Goal: Navigation & Orientation: Find specific page/section

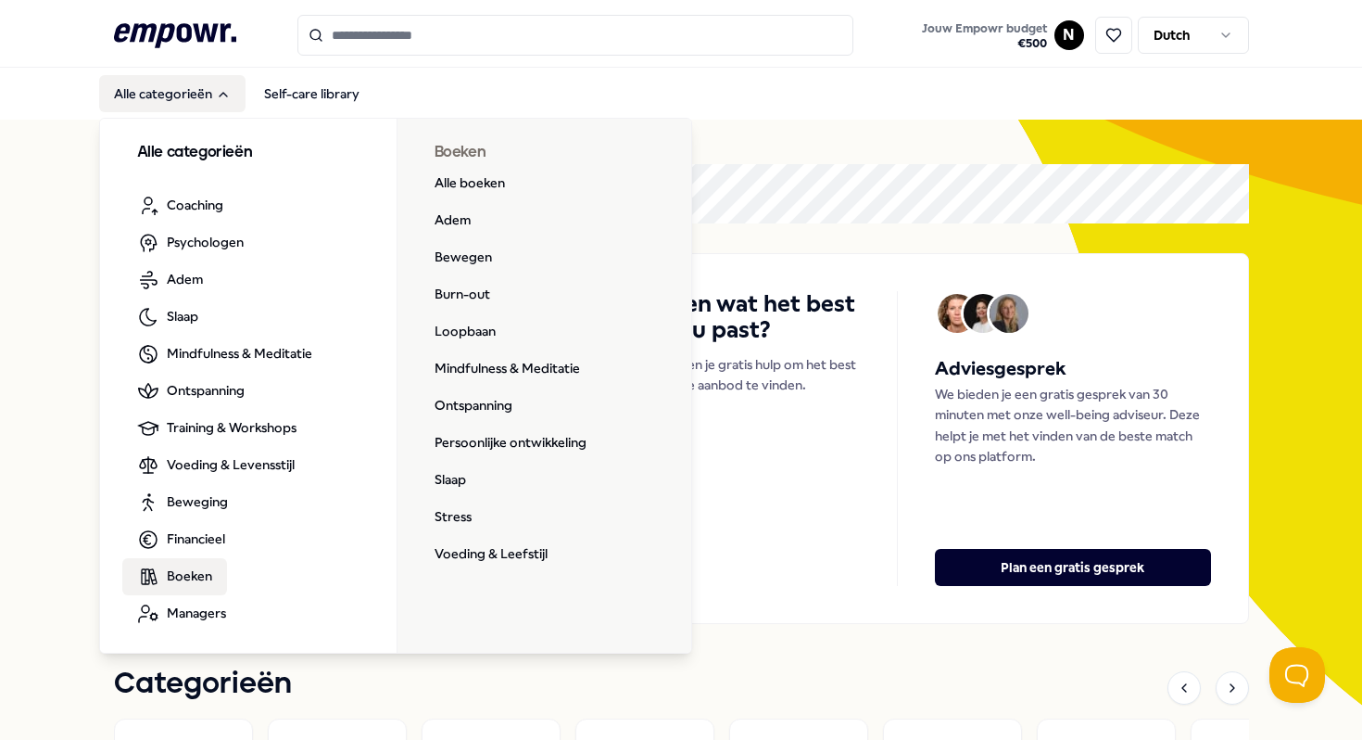
click at [191, 575] on span "Boeken" at bounding box center [189, 575] width 45 height 20
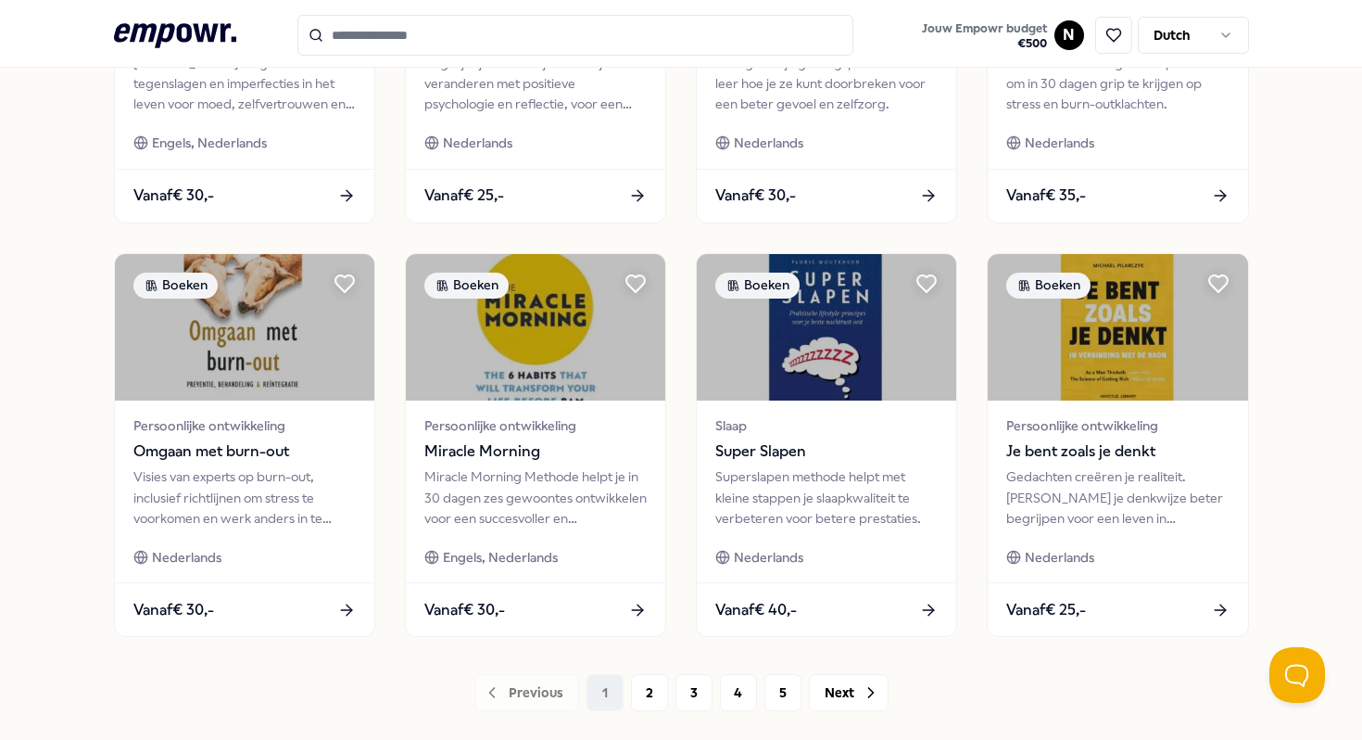
scroll to position [914, 0]
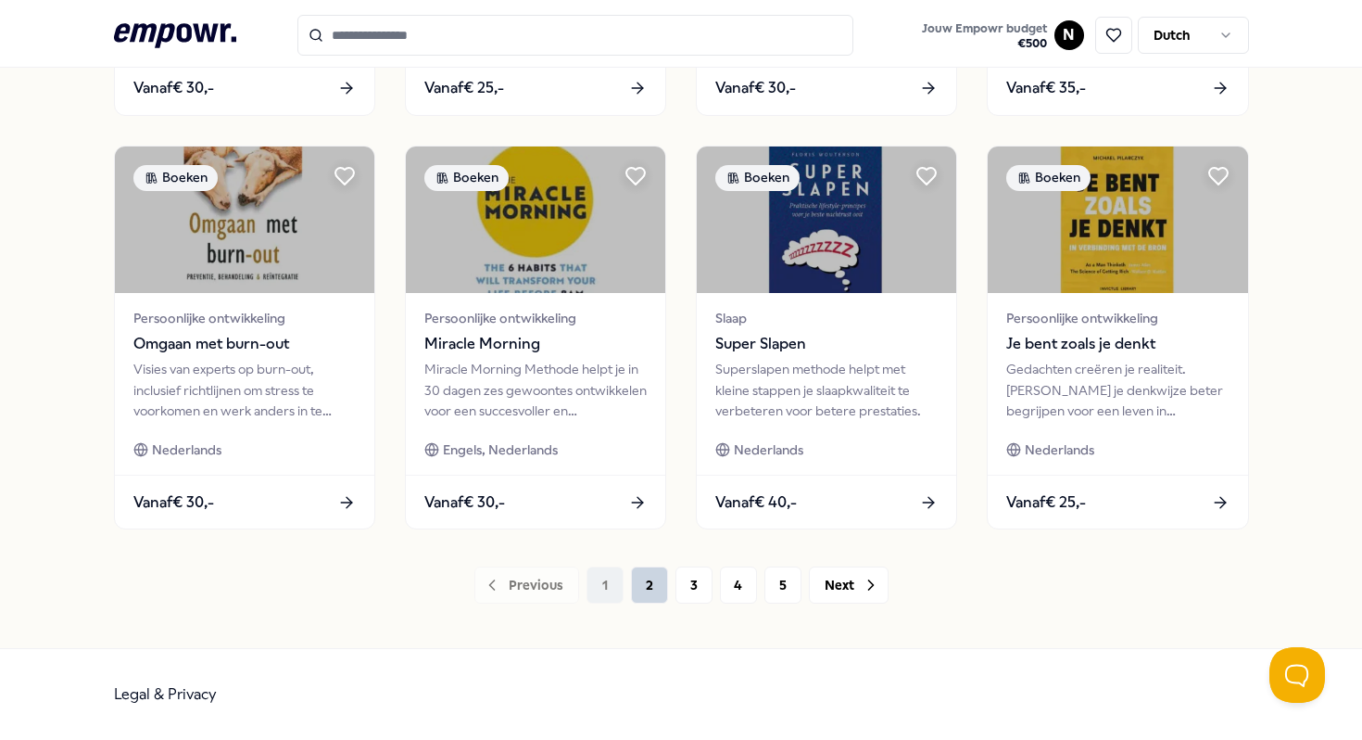
click at [646, 570] on button "2" at bounding box center [649, 584] width 37 height 37
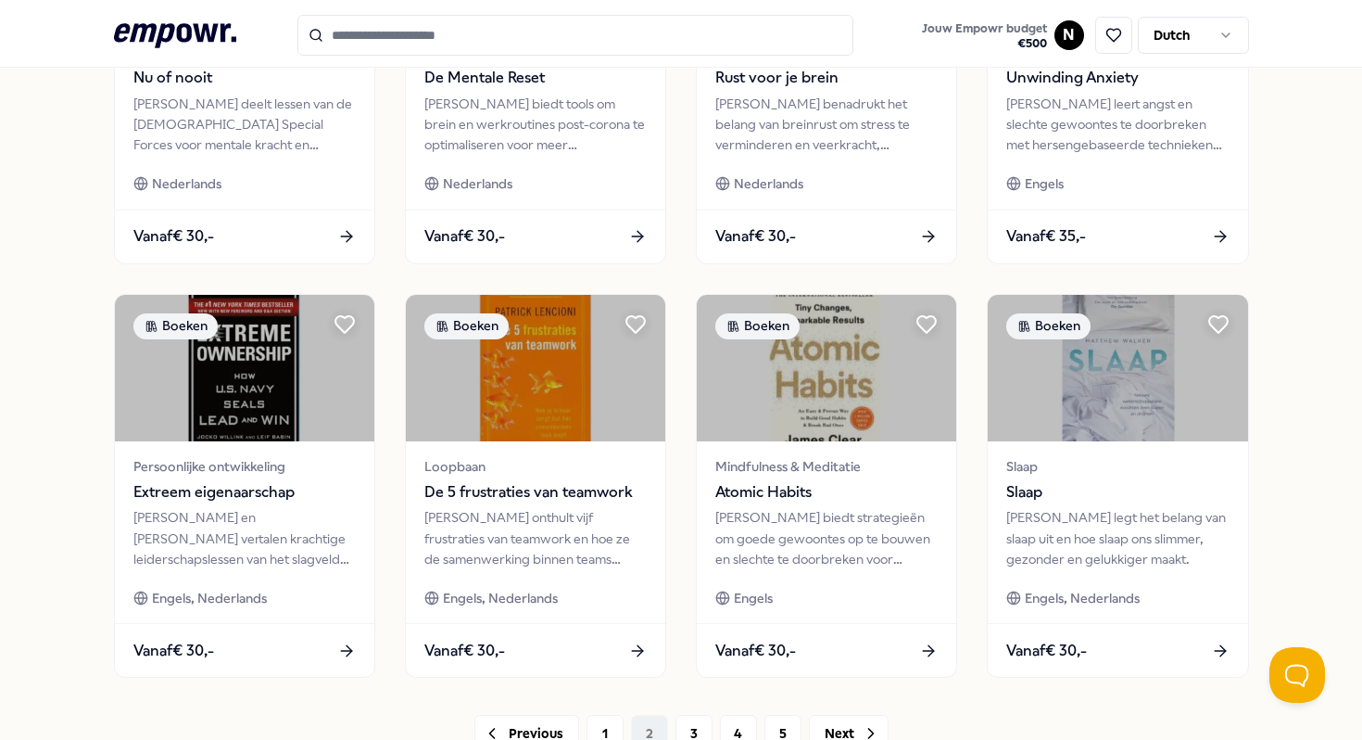
scroll to position [914, 0]
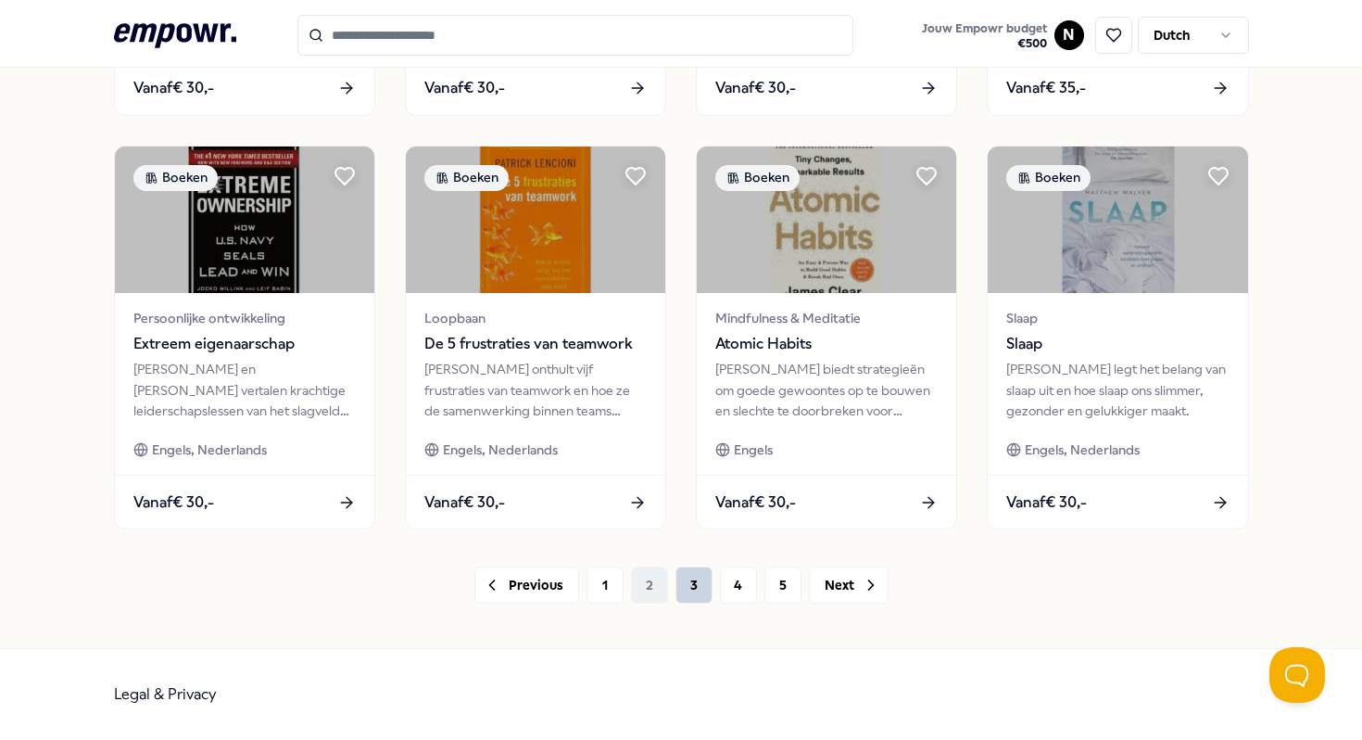
click at [680, 579] on button "3" at bounding box center [694, 584] width 37 height 37
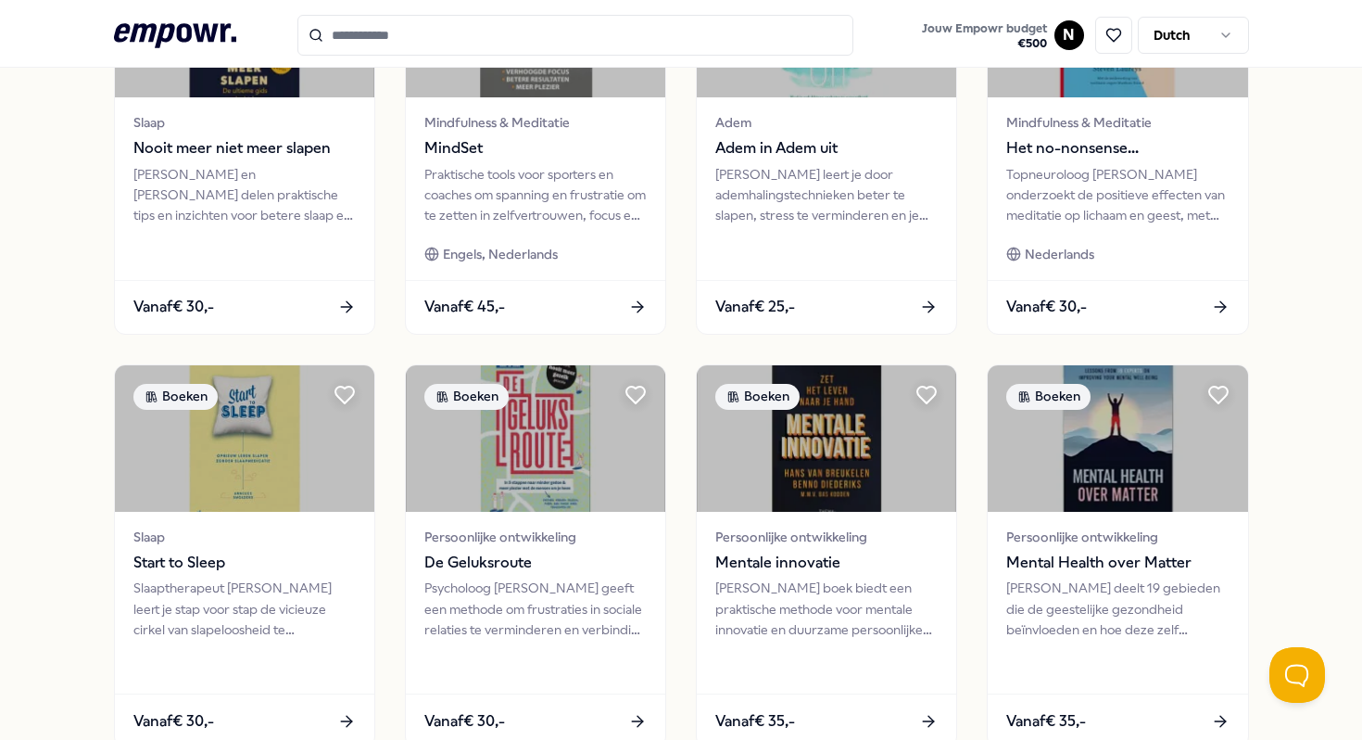
scroll to position [796, 0]
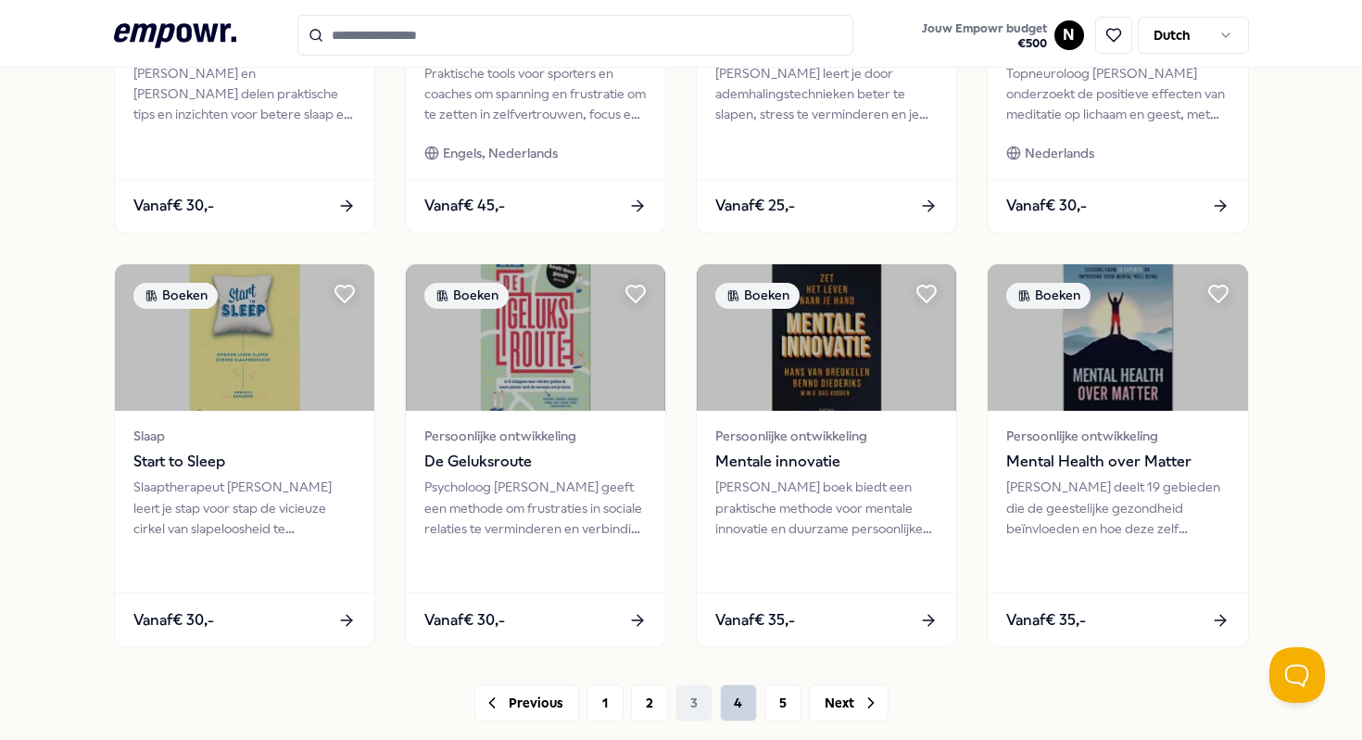
click at [734, 693] on button "4" at bounding box center [738, 702] width 37 height 37
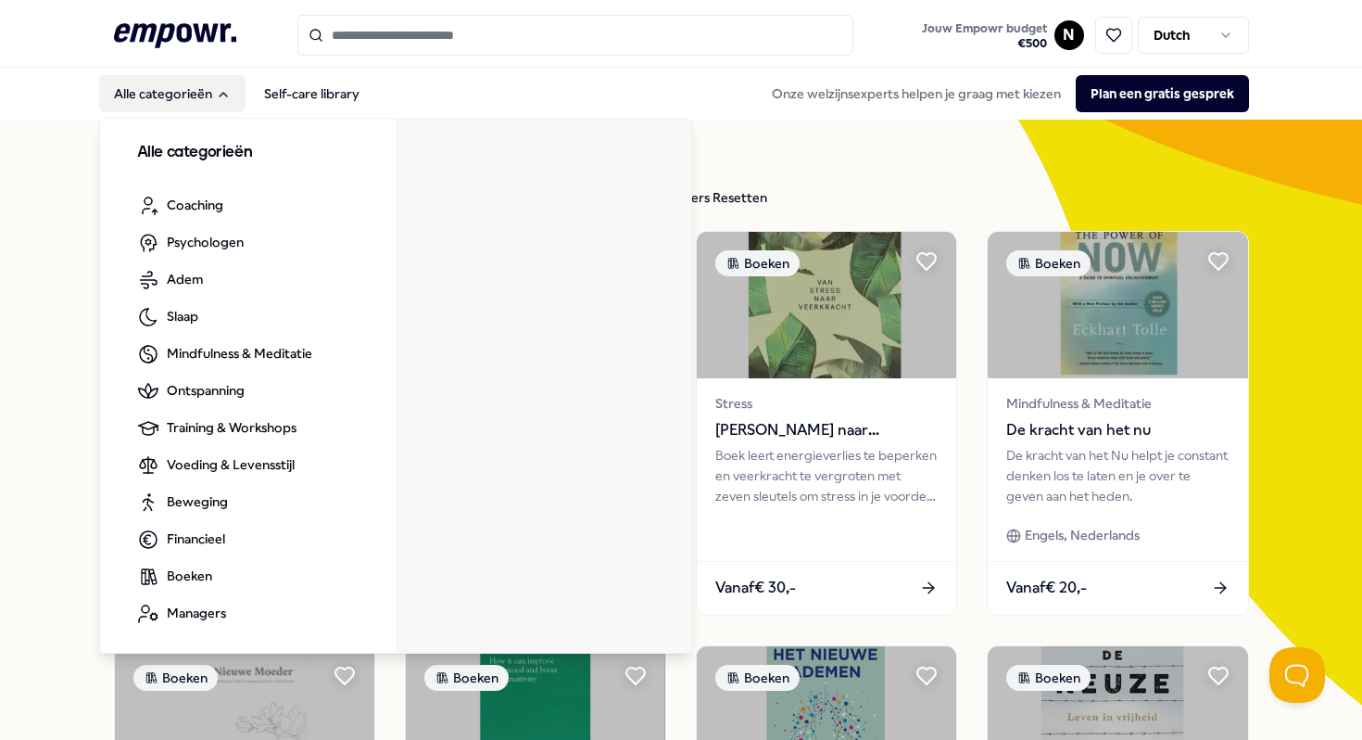
click at [208, 97] on button "Alle categorieën" at bounding box center [172, 93] width 146 height 37
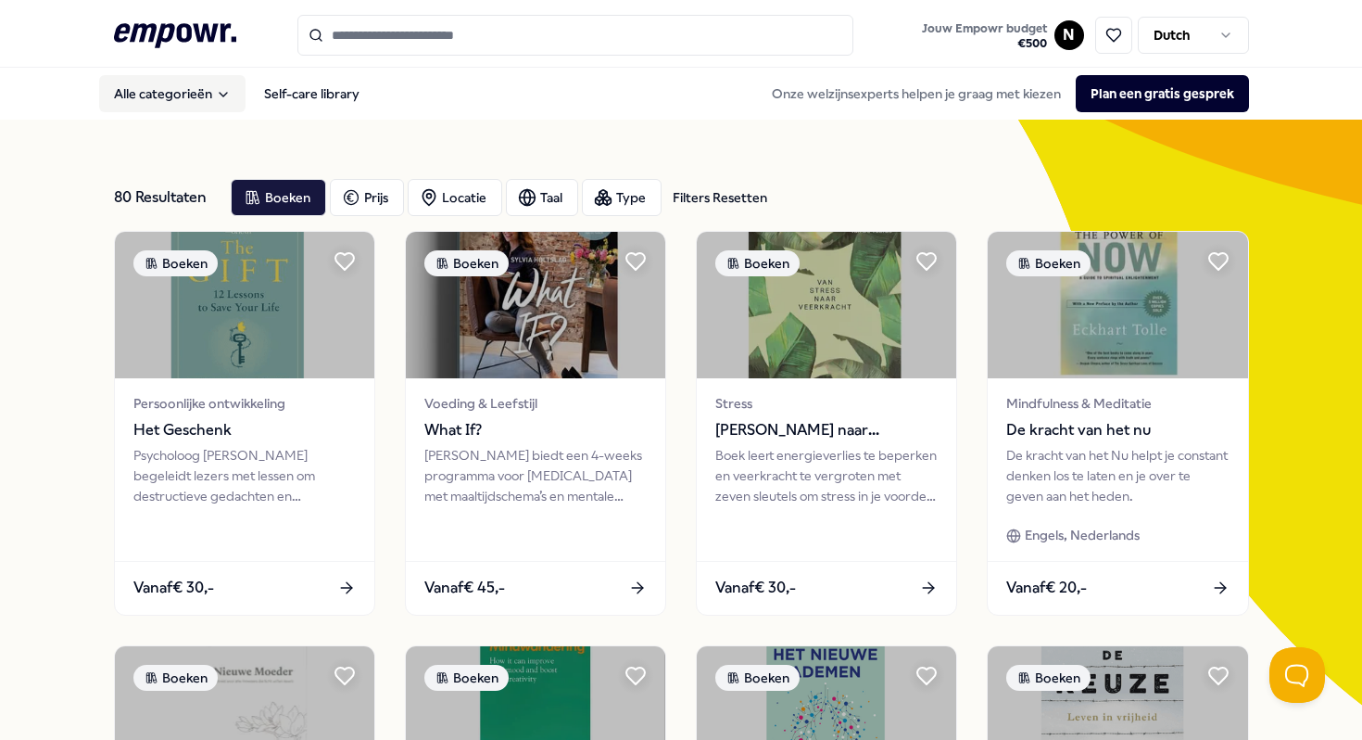
click at [208, 97] on button "Alle categorieën" at bounding box center [172, 93] width 146 height 37
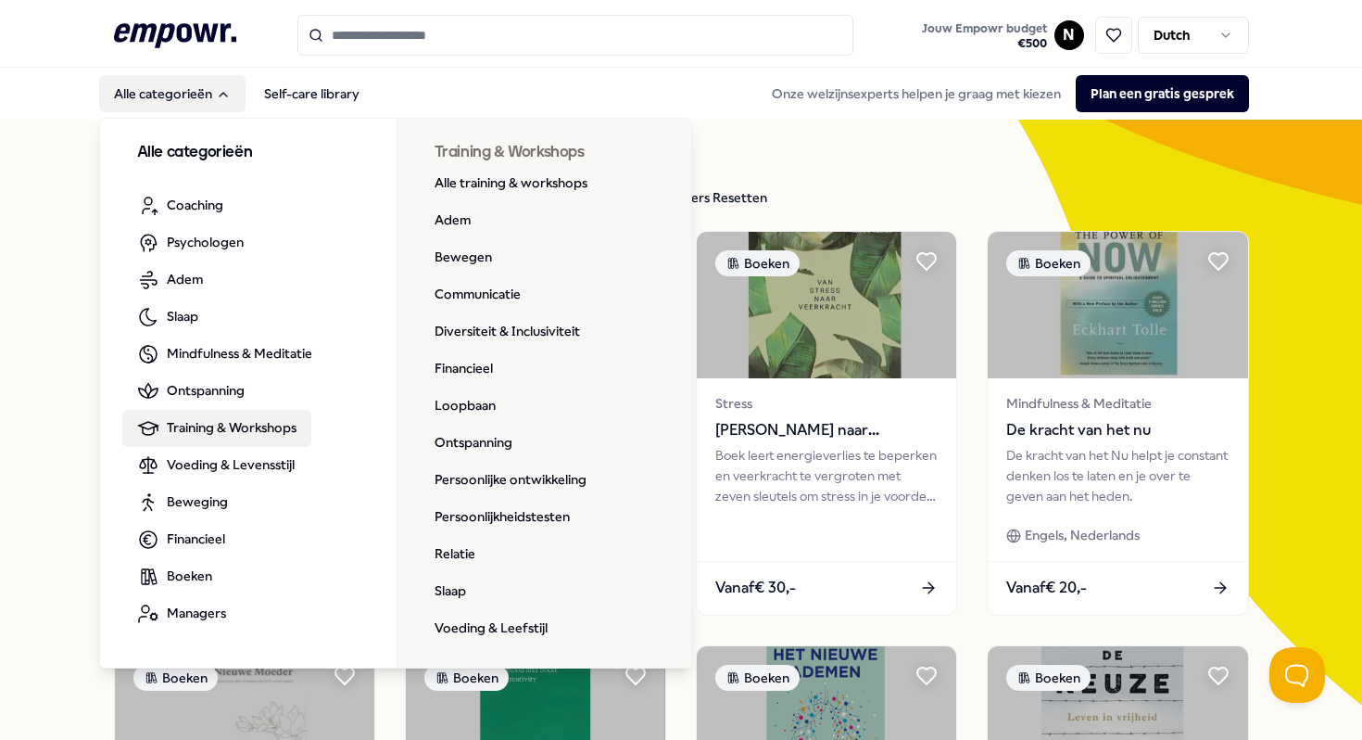
click at [210, 421] on span "Training & Workshops" at bounding box center [232, 427] width 130 height 20
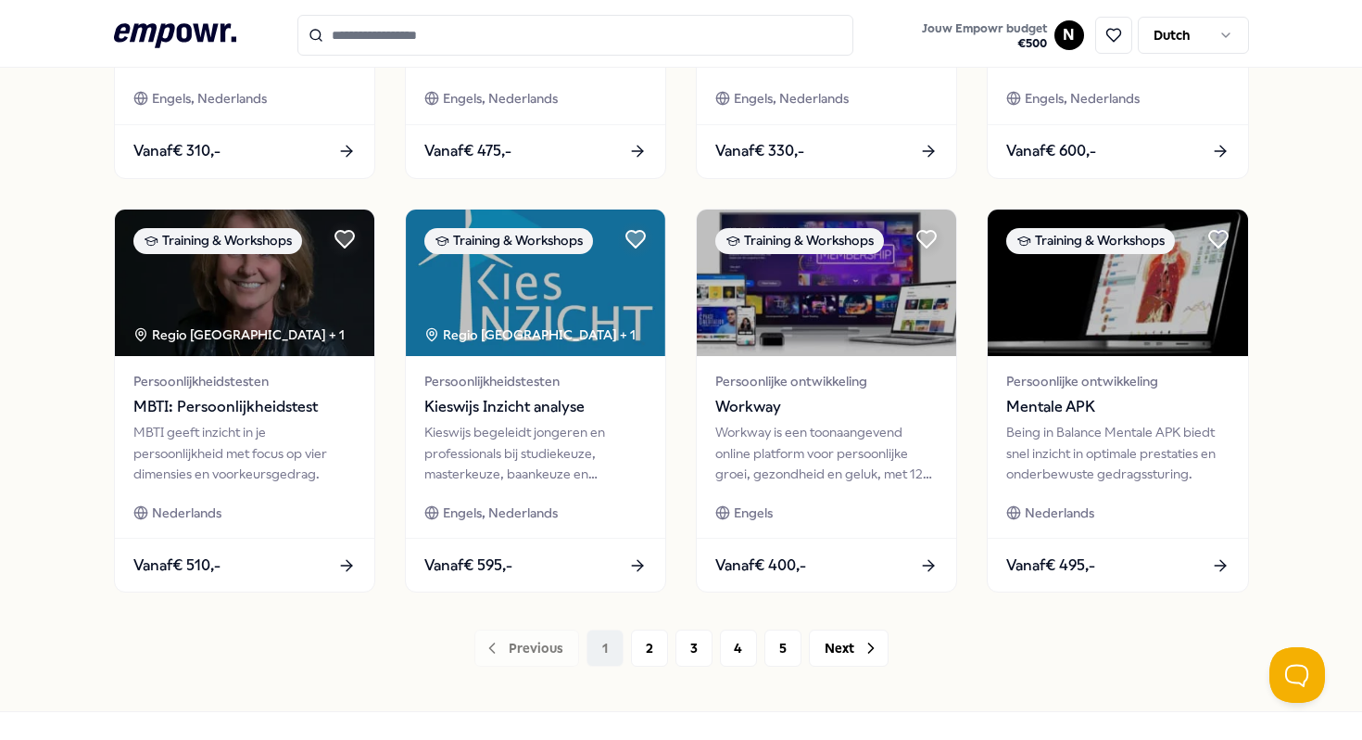
scroll to position [914, 0]
